Goal: Task Accomplishment & Management: Manage account settings

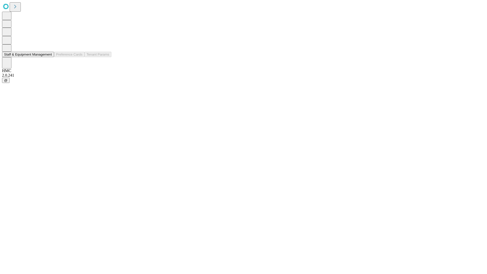
click at [48, 57] on button "Staff & Equipment Management" at bounding box center [28, 54] width 52 height 5
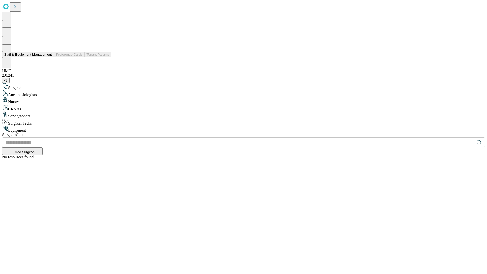
click at [48, 57] on button "Staff & Equipment Management" at bounding box center [28, 54] width 52 height 5
